Goal: Communication & Community: Participate in discussion

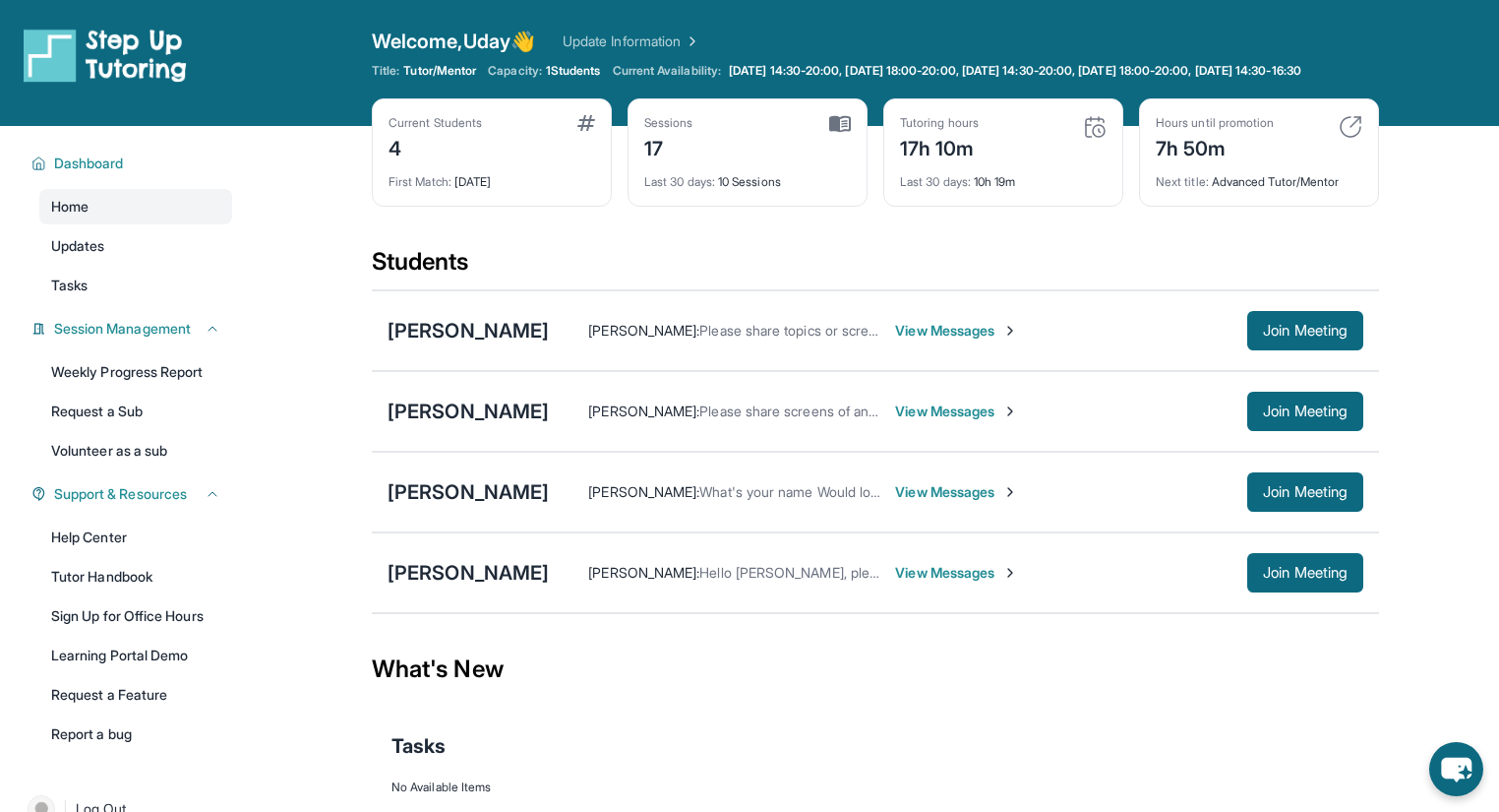
click at [937, 341] on span "View Messages" at bounding box center [957, 331] width 123 height 20
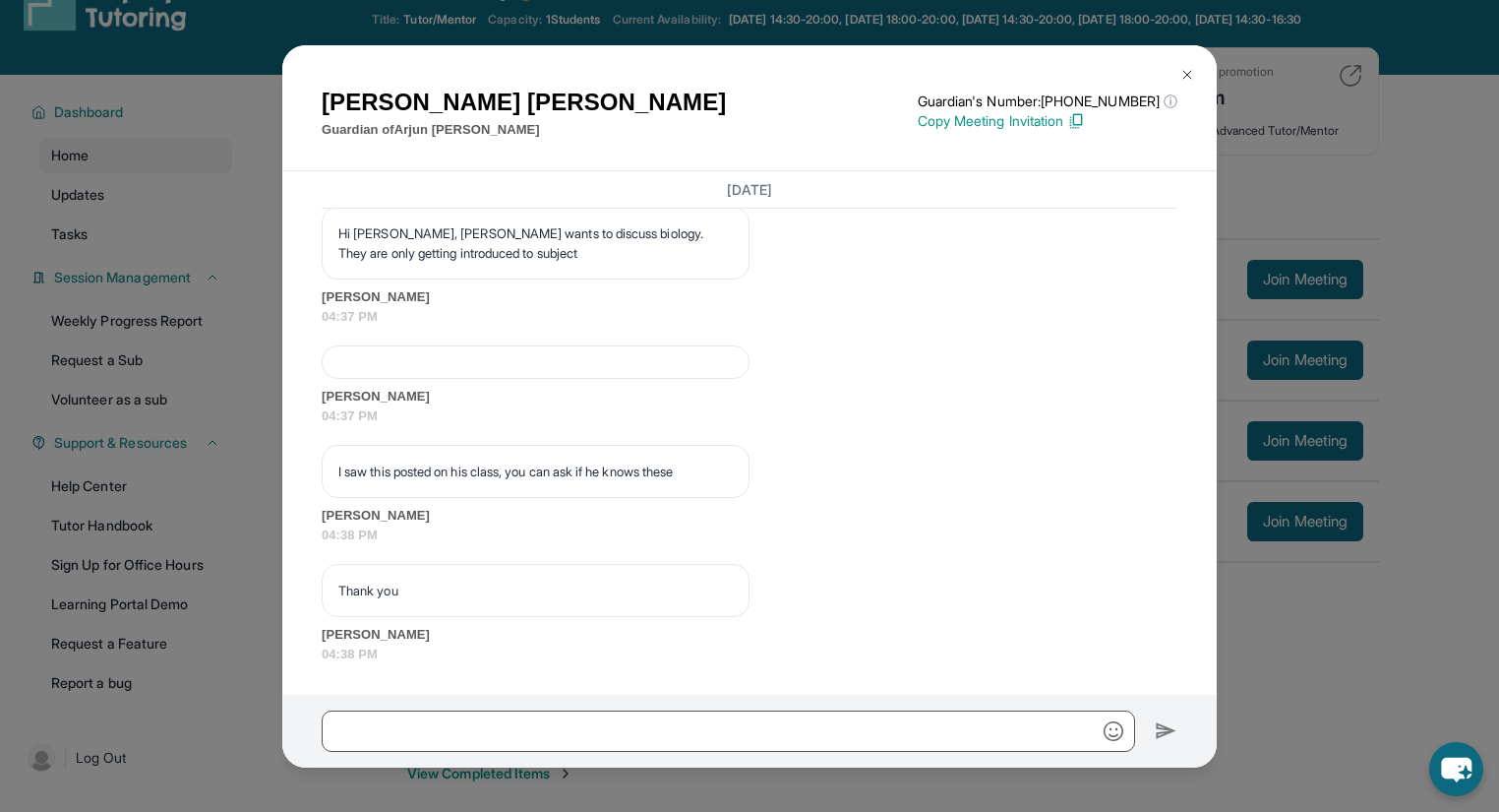
scroll to position [79, 0]
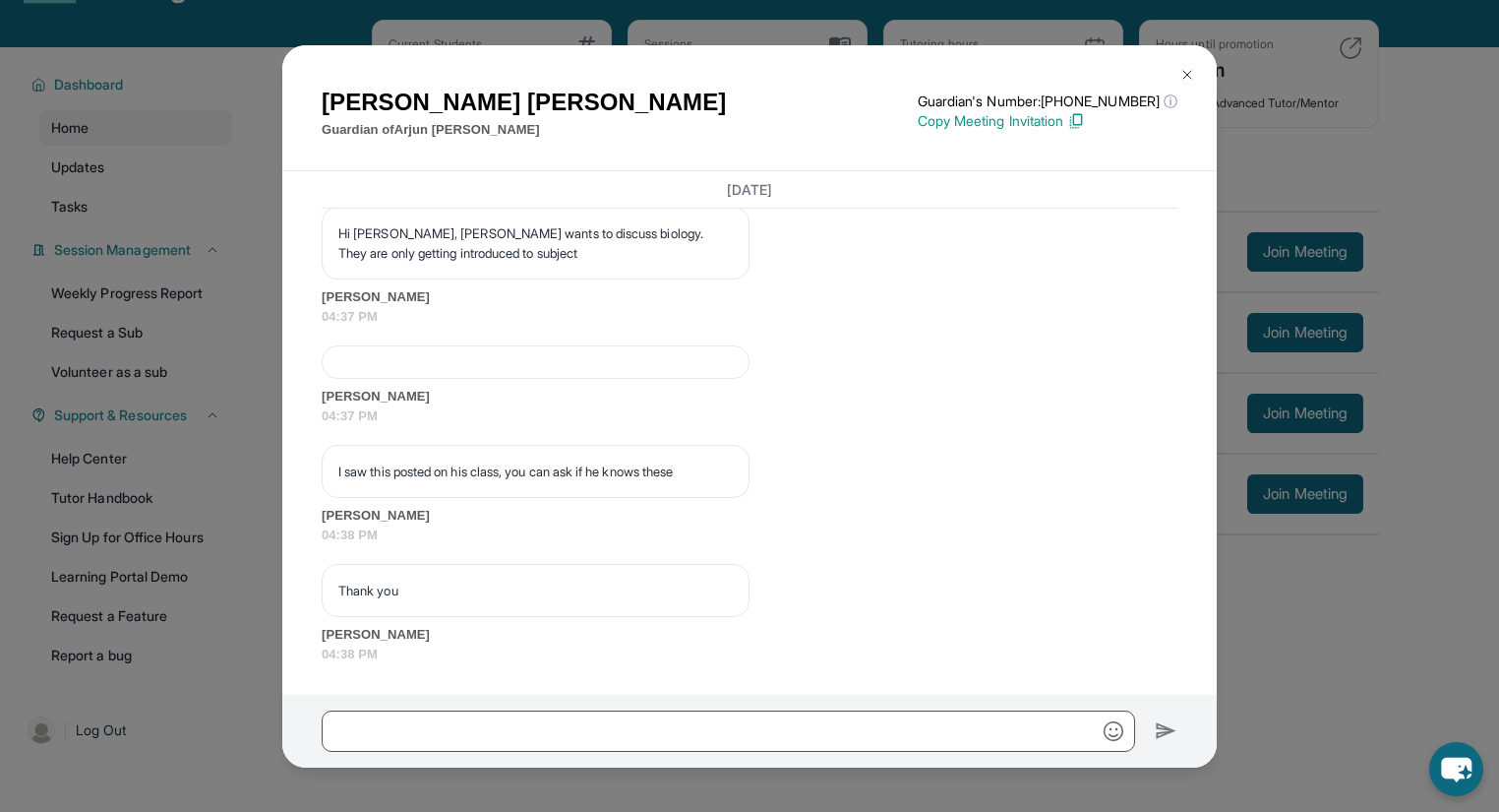
click at [545, 462] on p "I saw this posted on his class, you can ask if he knows these" at bounding box center [535, 471] width 395 height 20
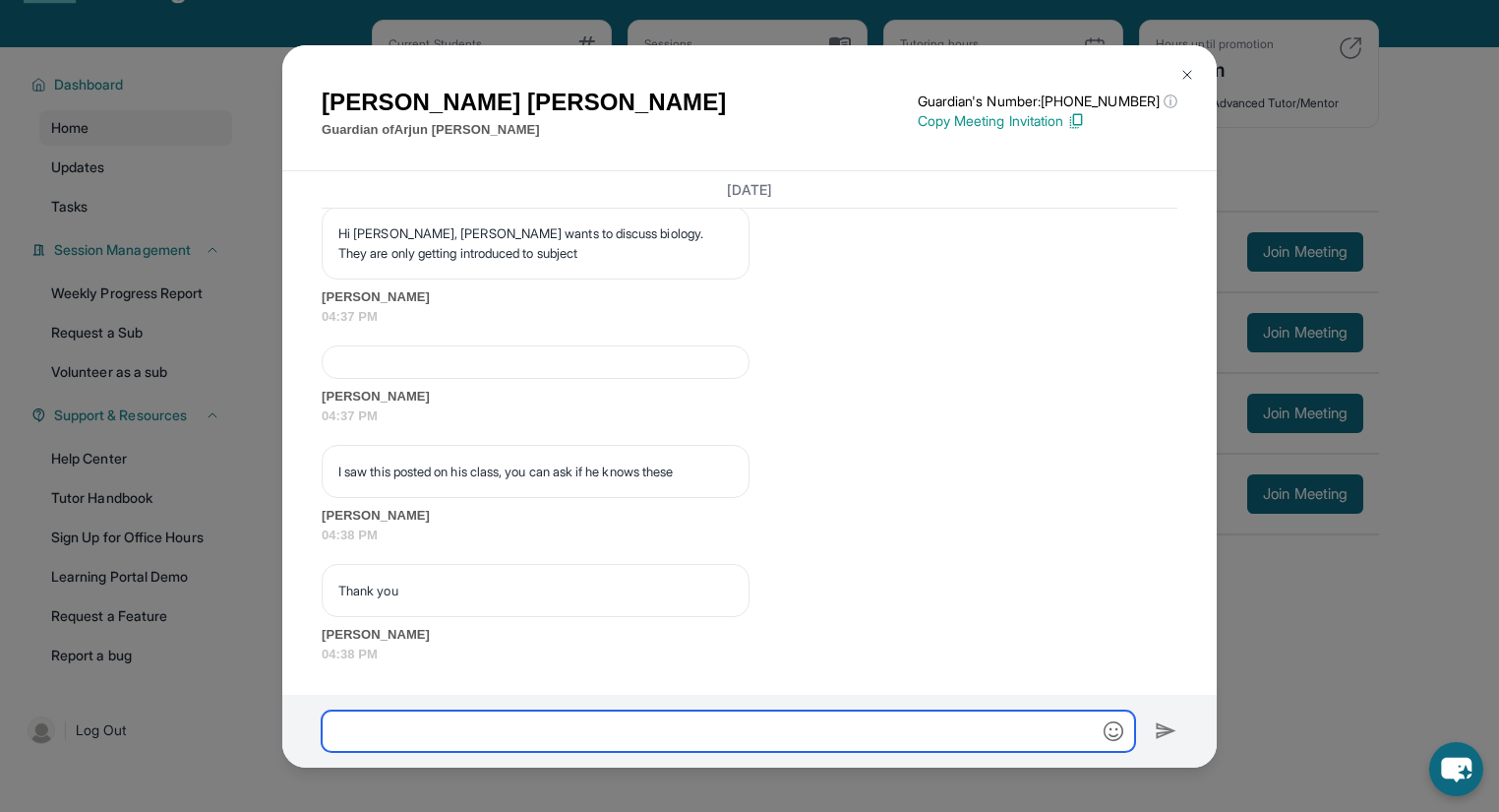
click at [419, 732] on input "text" at bounding box center [728, 731] width 814 height 41
type input "*"
type input "**********"
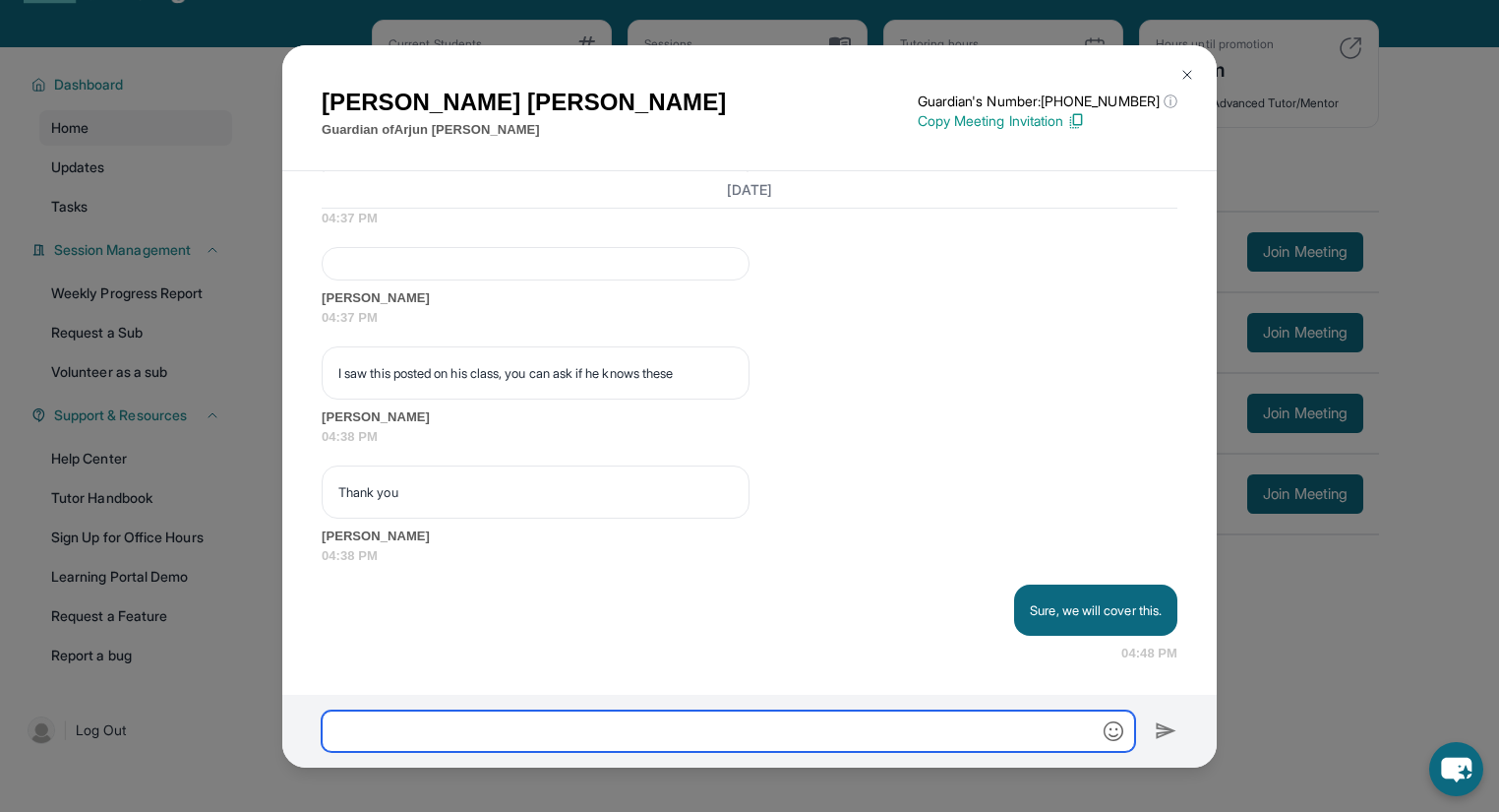
scroll to position [23222, 0]
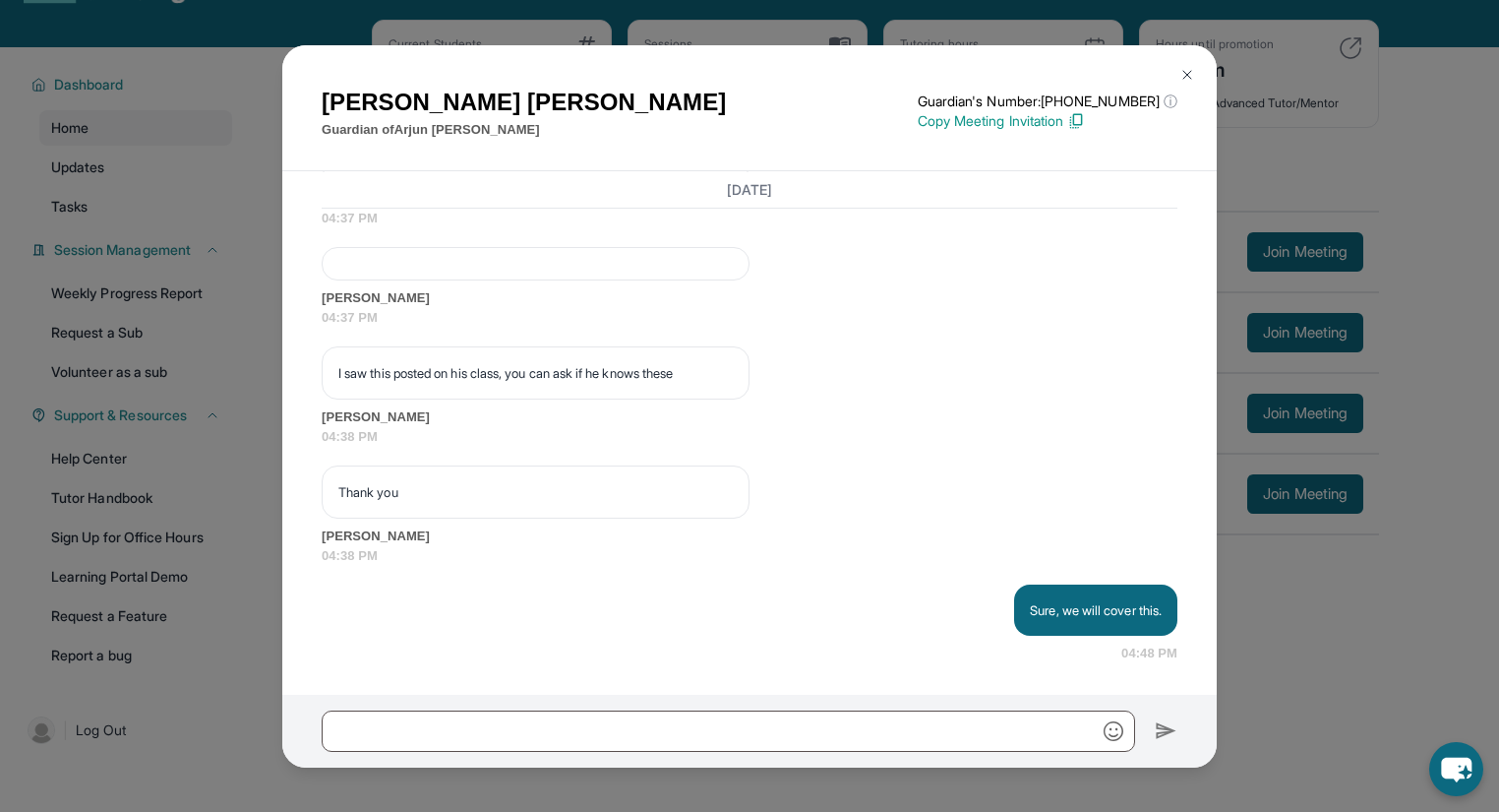
click at [1326, 669] on div "[PERSON_NAME] Guardian of [PERSON_NAME] Guardian's Number: [PHONE_NUMBER] ⓘ Thi…" at bounding box center [749, 406] width 1499 height 812
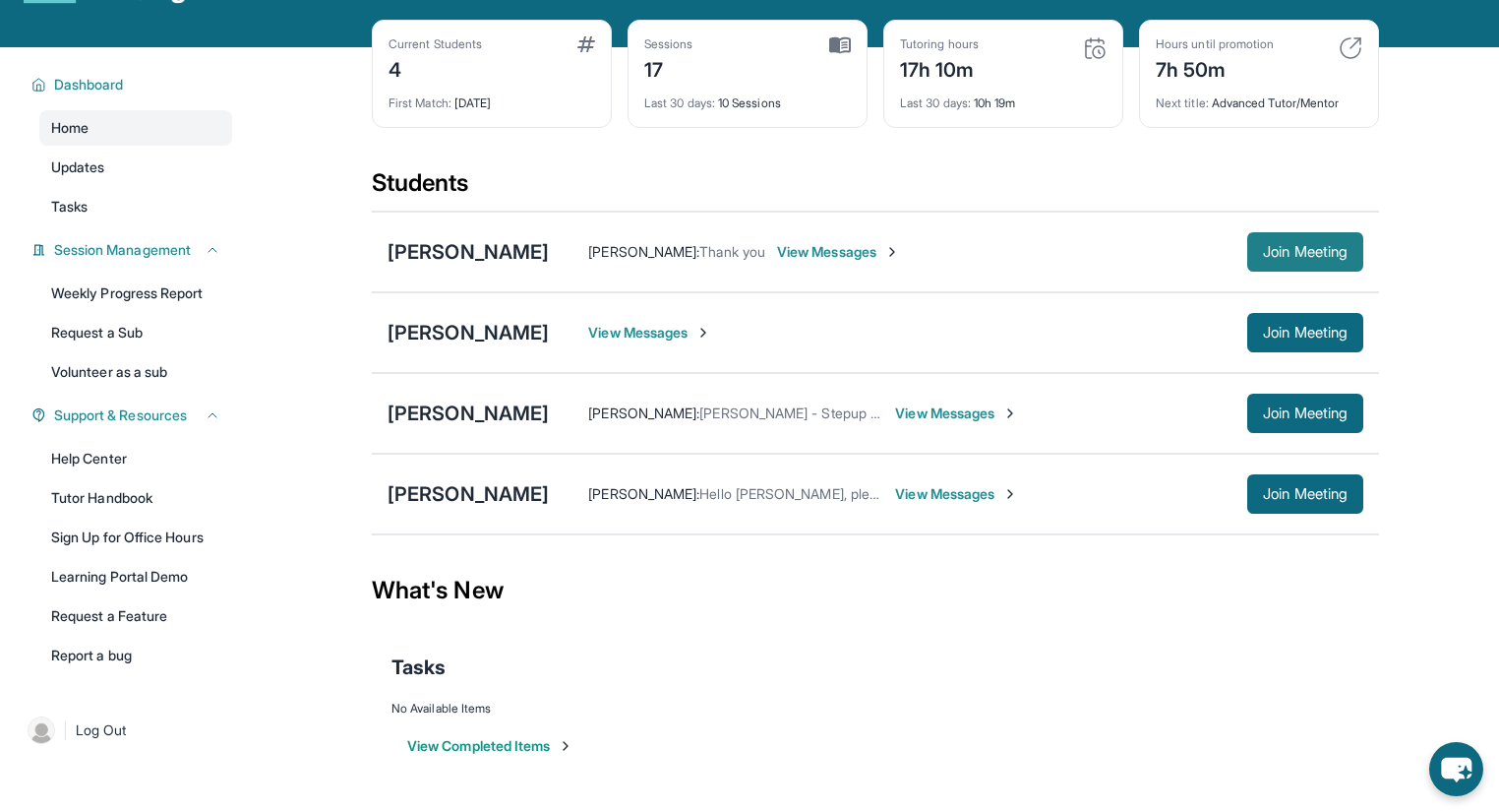
click at [1306, 249] on button "Join Meeting" at bounding box center [1305, 252] width 116 height 39
click at [823, 262] on span "View Messages" at bounding box center [839, 252] width 123 height 20
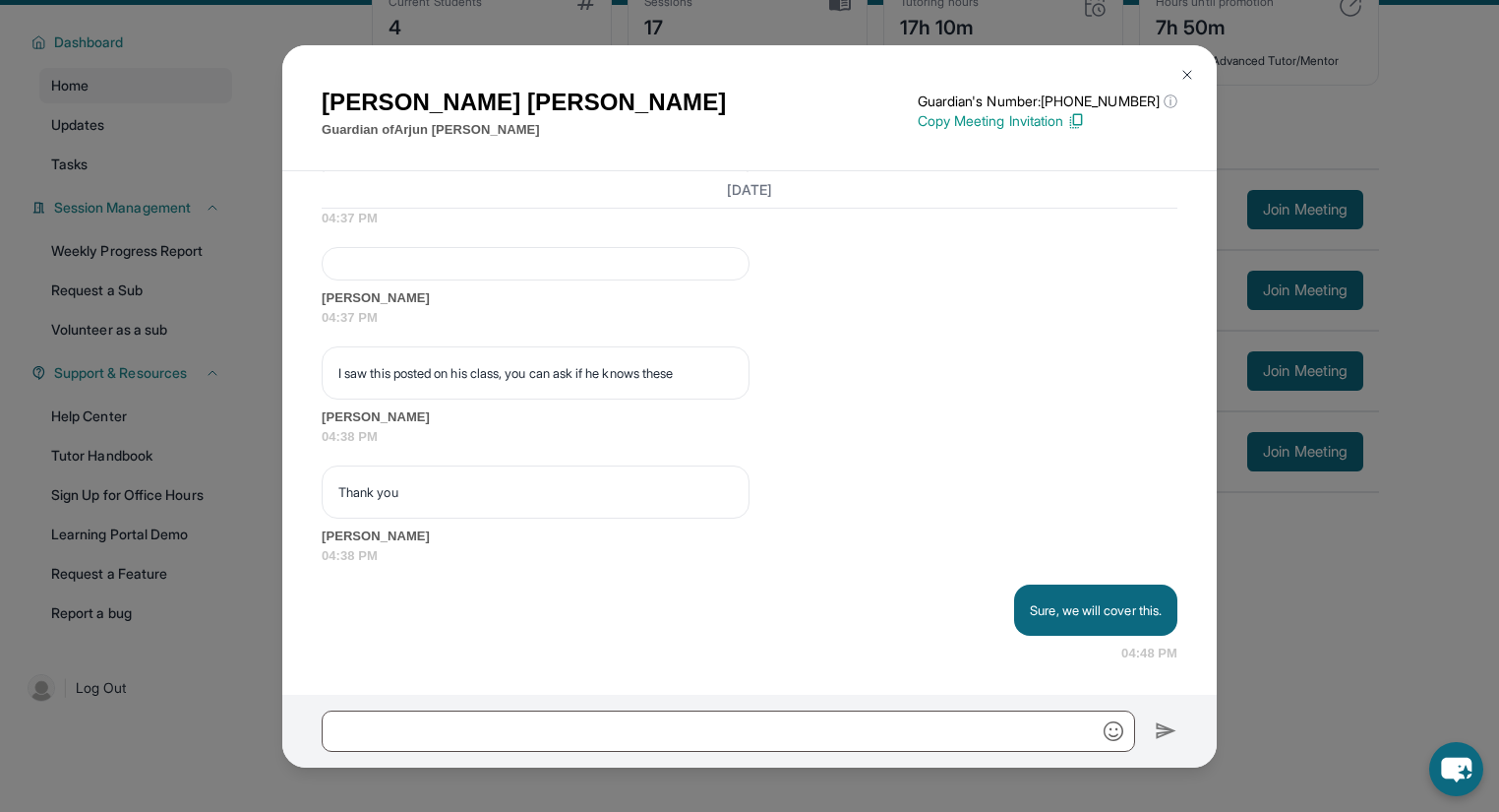
scroll to position [142, 0]
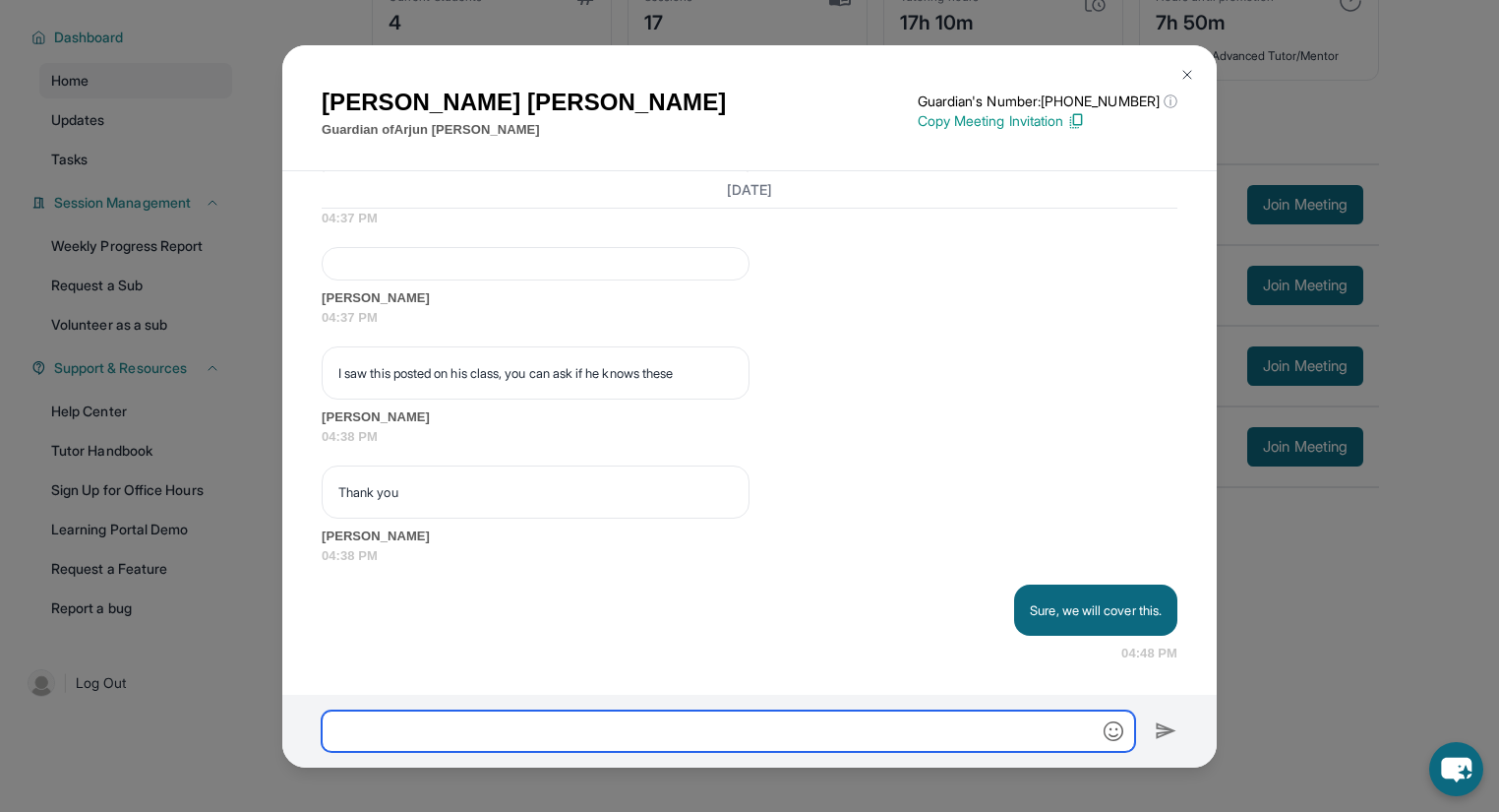
click at [563, 742] on input "text" at bounding box center [728, 731] width 814 height 41
type input "**********"
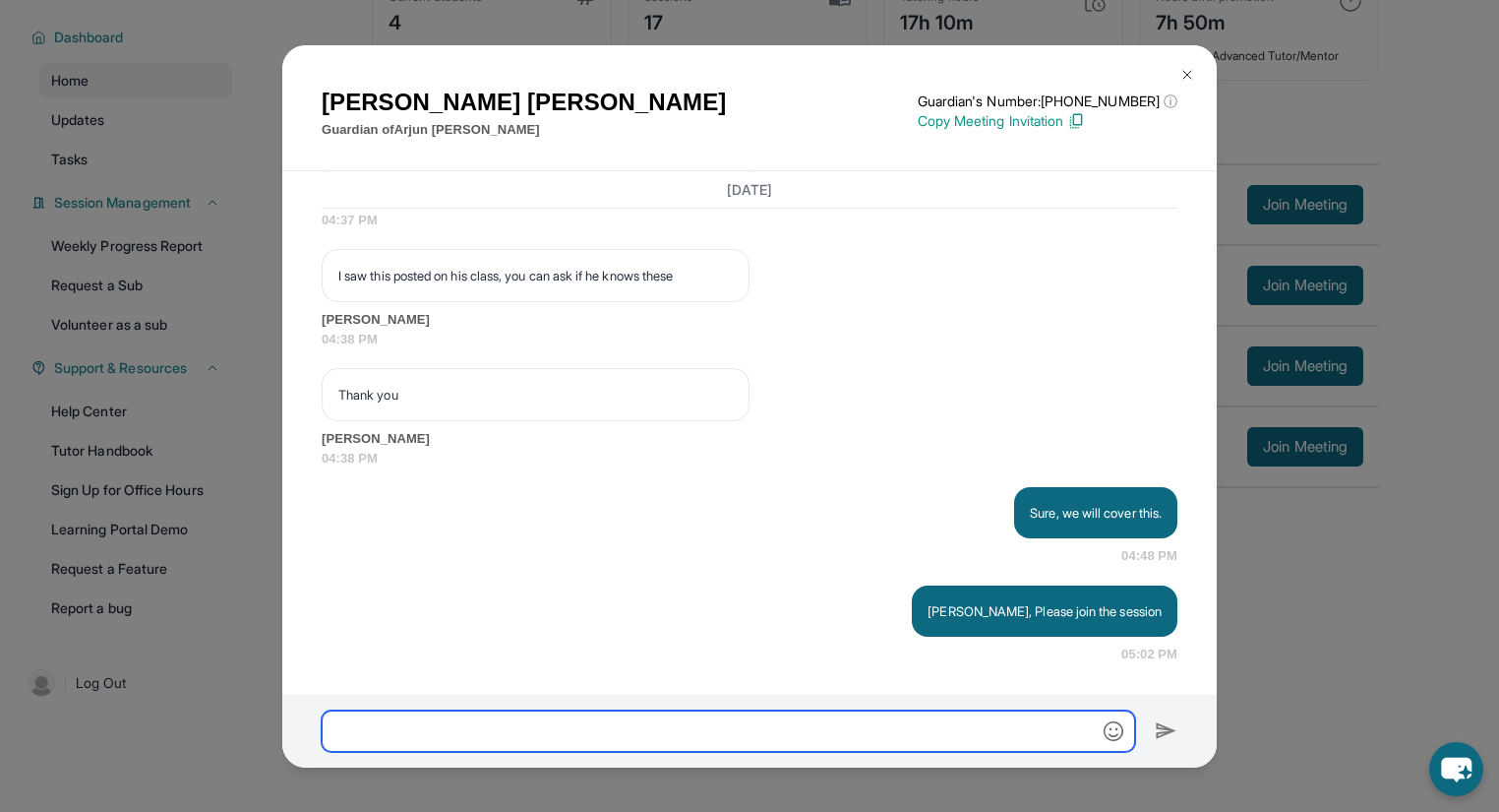
scroll to position [23321, 0]
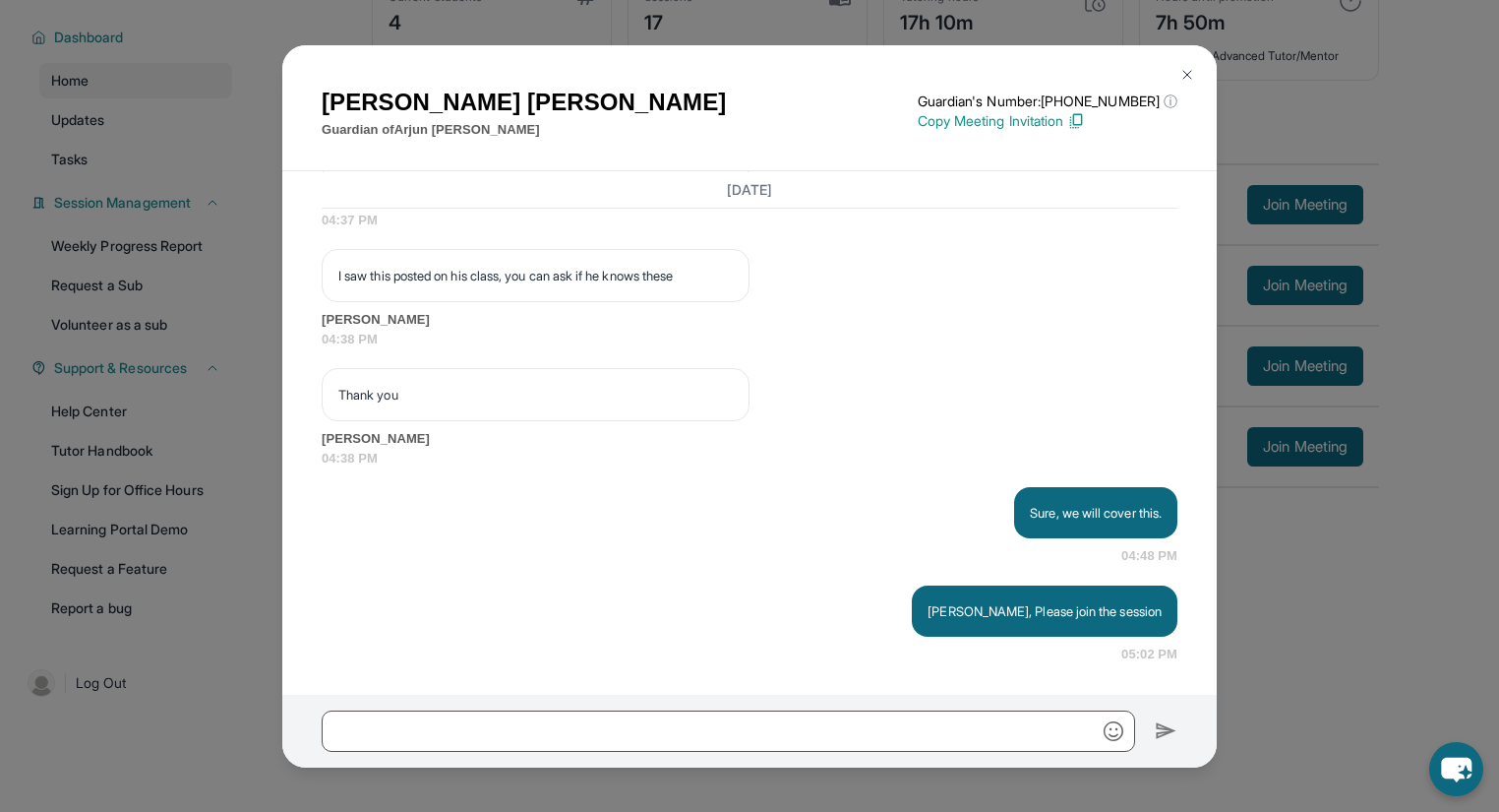
click at [1184, 75] on img at bounding box center [1187, 75] width 16 height 16
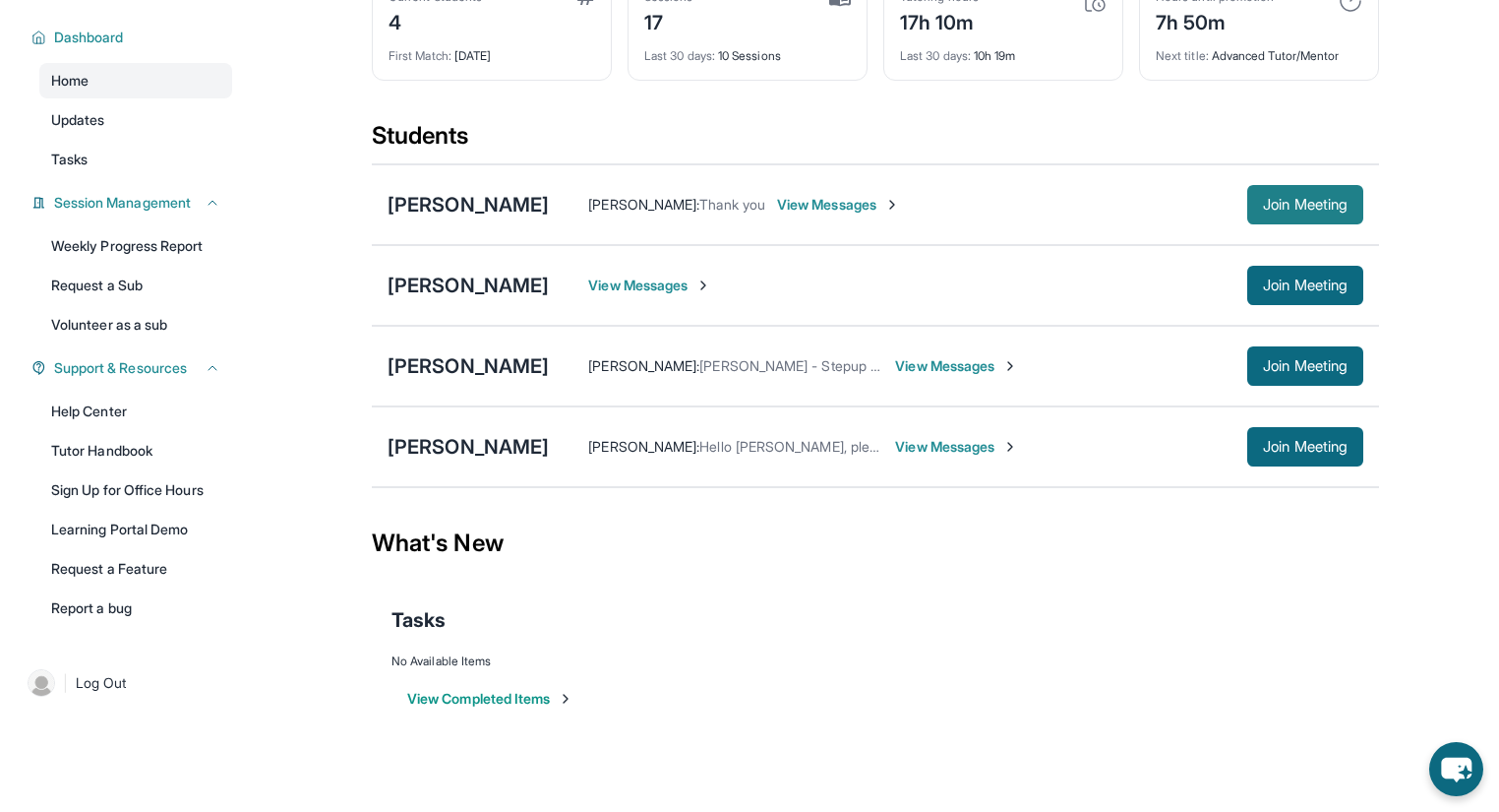
click at [1303, 190] on button "Join Meeting" at bounding box center [1305, 205] width 116 height 39
click at [794, 198] on span "View Messages" at bounding box center [839, 205] width 123 height 20
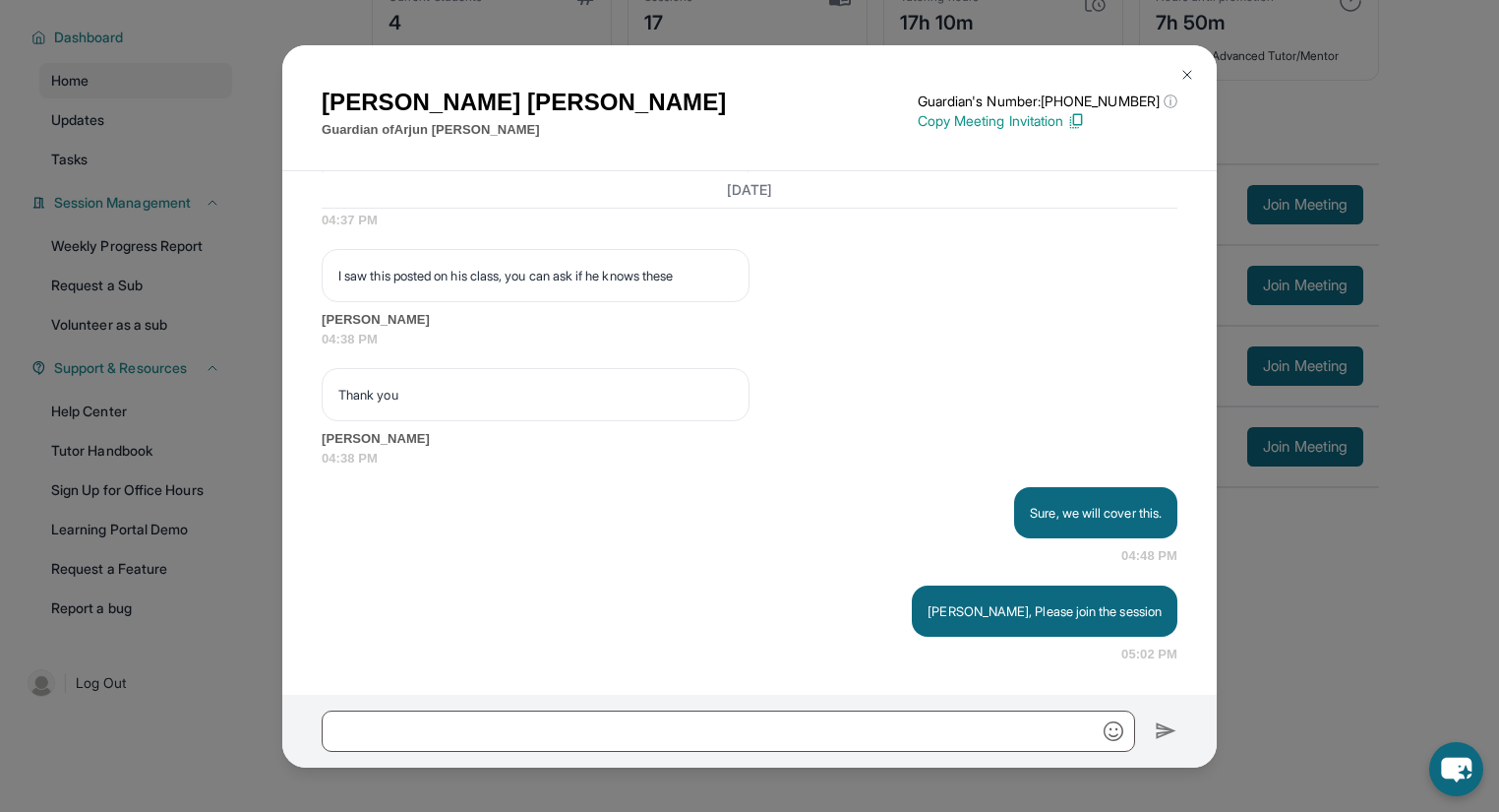
click at [1196, 64] on button at bounding box center [1187, 75] width 39 height 39
